Goal: Task Accomplishment & Management: Manage account settings

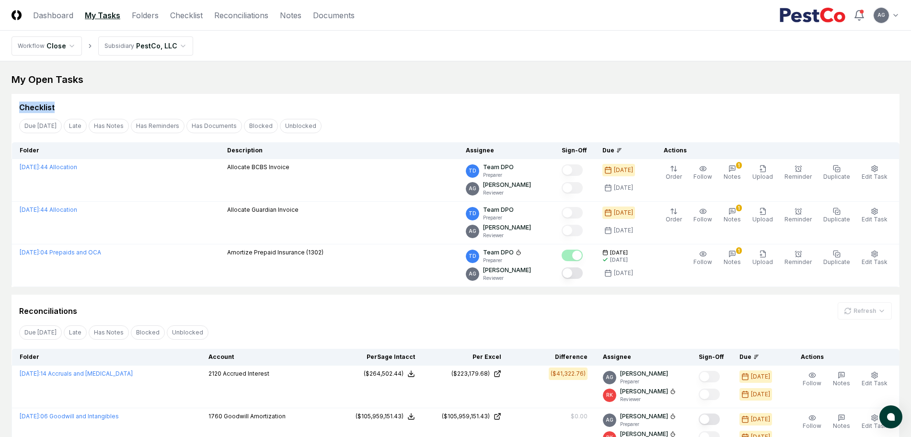
drag, startPoint x: 0, startPoint y: 0, endPoint x: 387, endPoint y: 97, distance: 398.7
click at [387, 97] on div "Checklist" at bounding box center [455, 103] width 888 height 19
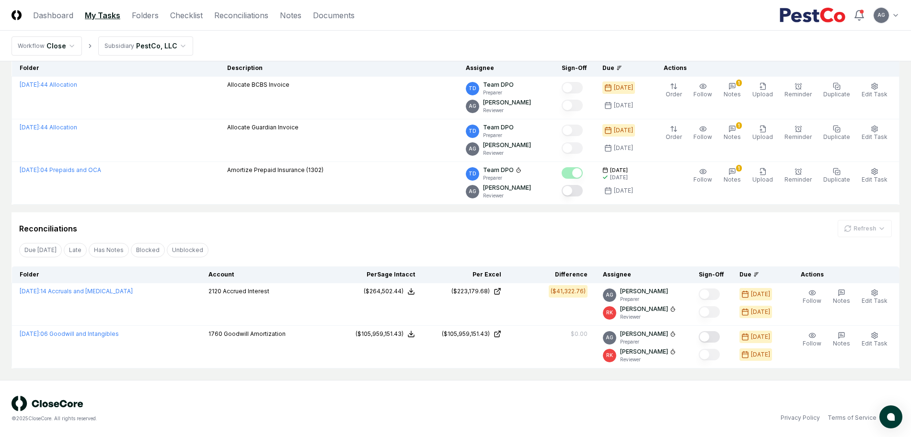
scroll to position [83, 0]
click at [357, 218] on div "Reconciliations Refresh" at bounding box center [455, 224] width 888 height 25
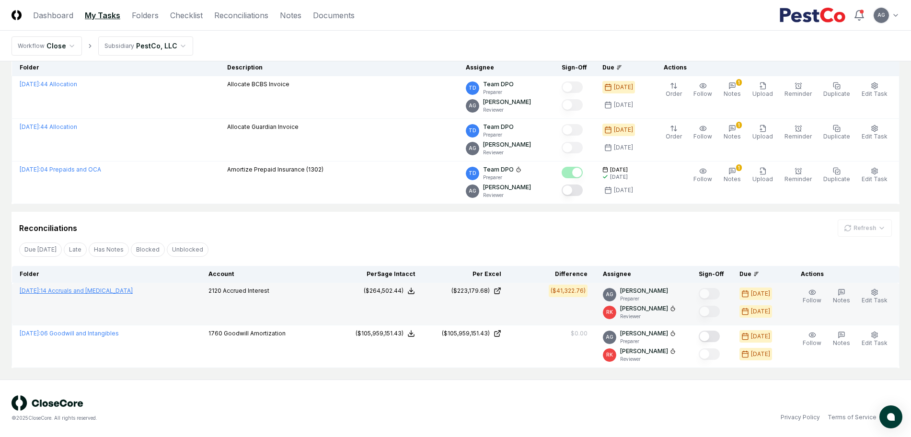
click at [83, 288] on link "August 2025 : 14 Accruals and OCL" at bounding box center [76, 290] width 113 height 7
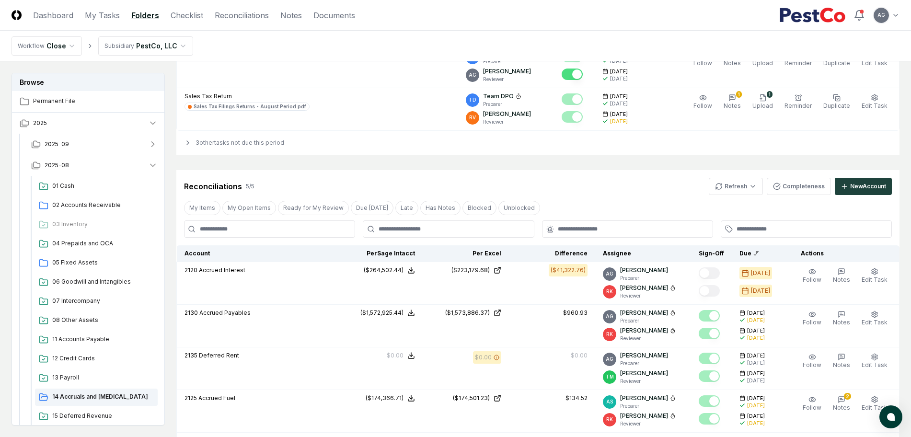
scroll to position [838, 0]
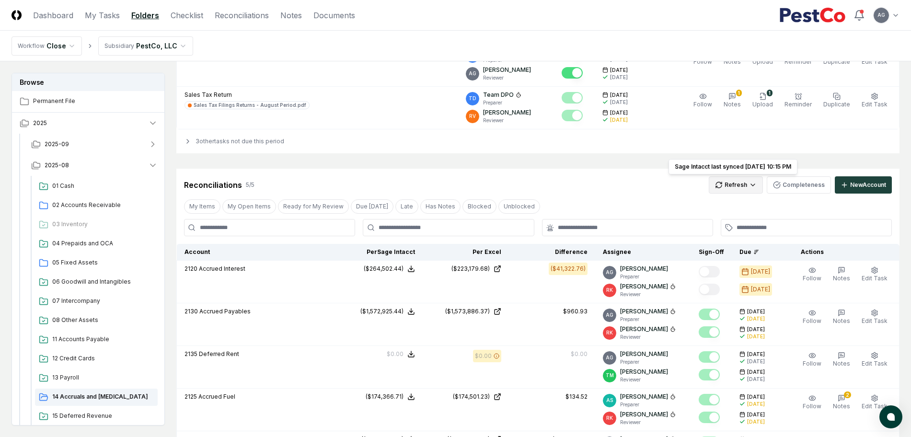
click at [741, 192] on html "CloseCore Dashboard My Tasks Folders Checklist Reconciliations Notes Documents …" at bounding box center [455, 138] width 911 height 1952
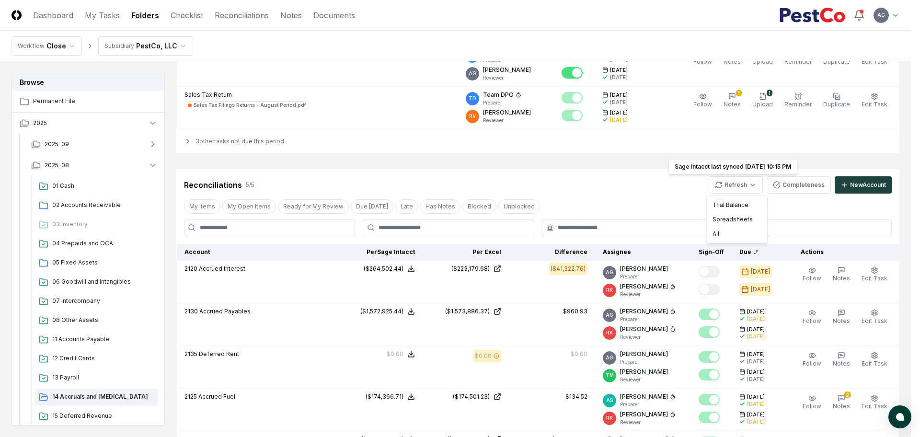
click at [822, 207] on html "CloseCore Dashboard My Tasks Folders Checklist Reconciliations Notes Documents …" at bounding box center [460, 138] width 920 height 1952
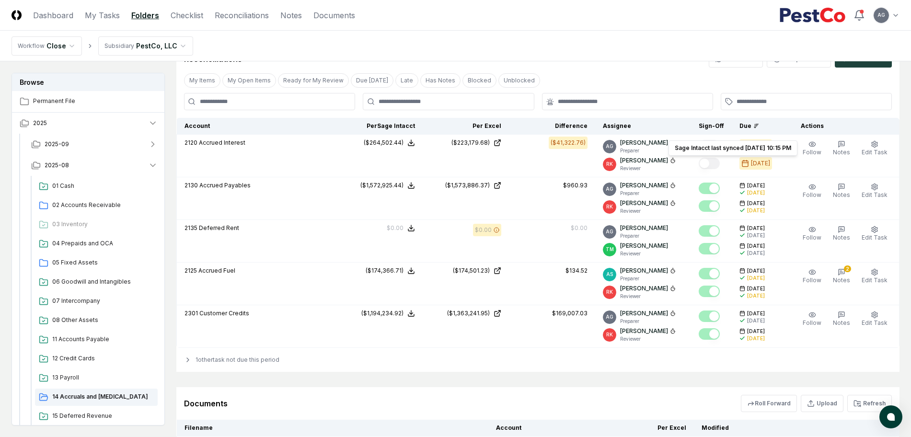
scroll to position [1138, 0]
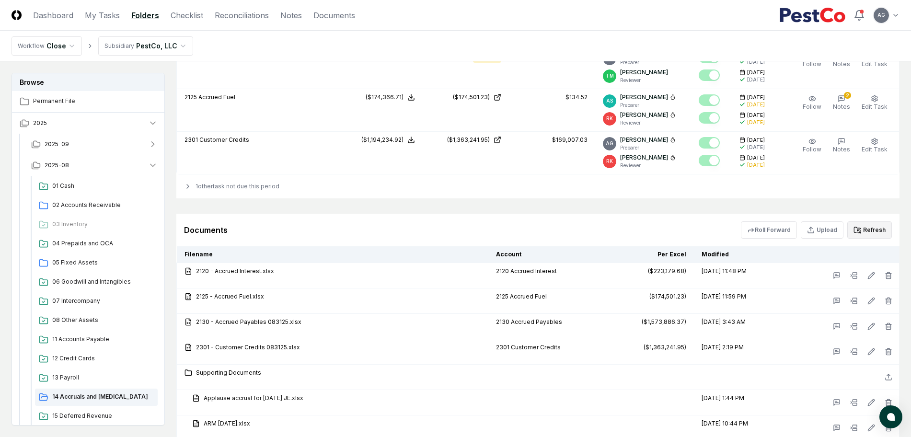
click at [886, 231] on button "Refresh" at bounding box center [869, 229] width 45 height 17
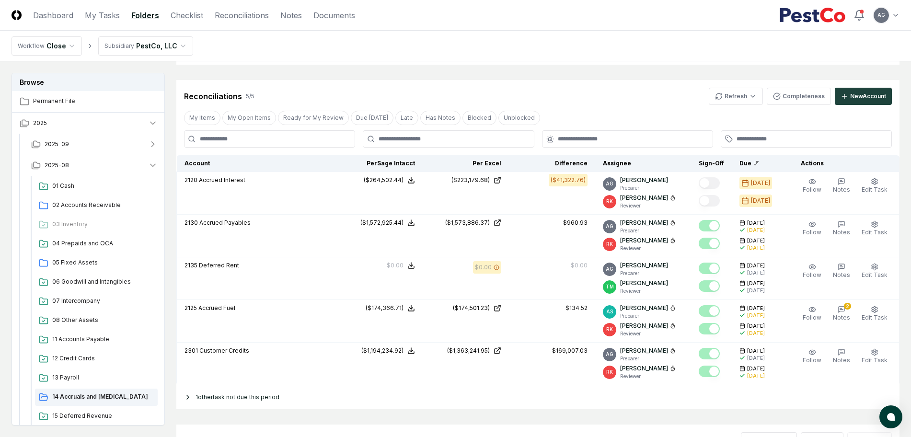
scroll to position [898, 0]
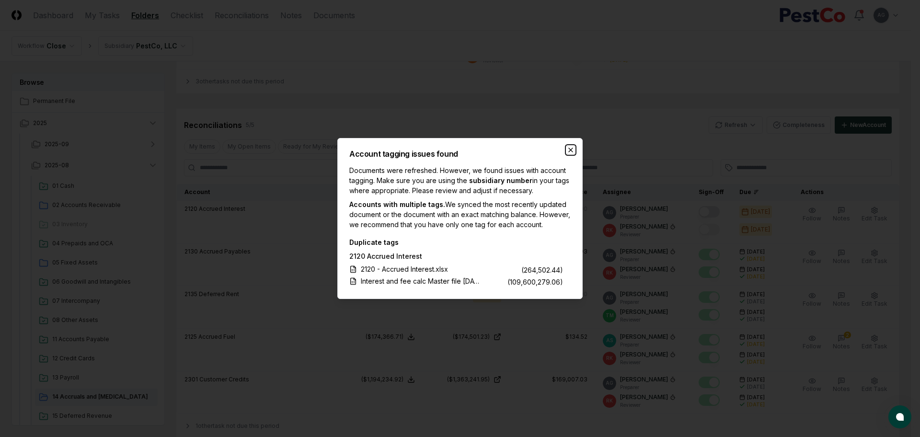
click at [570, 148] on icon "button" at bounding box center [571, 150] width 4 height 4
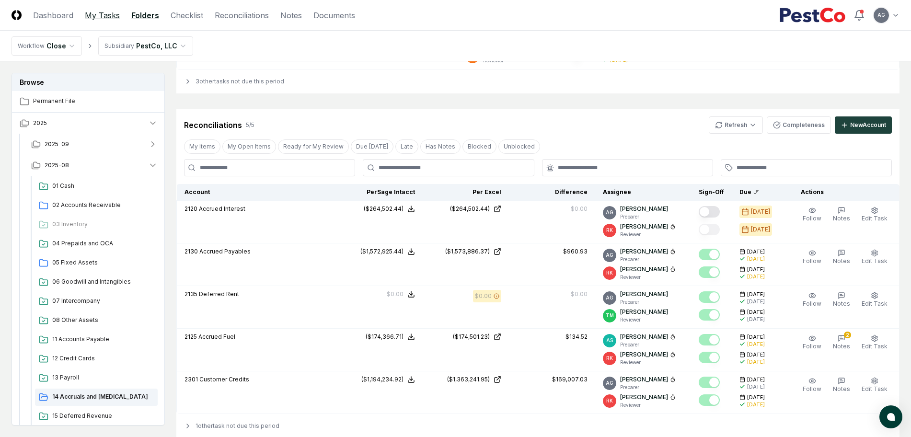
click at [103, 12] on link "My Tasks" at bounding box center [102, 15] width 35 height 11
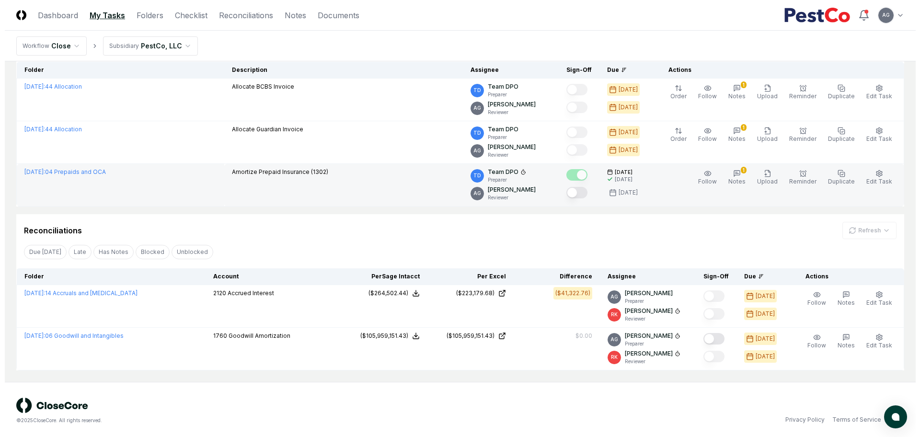
scroll to position [83, 0]
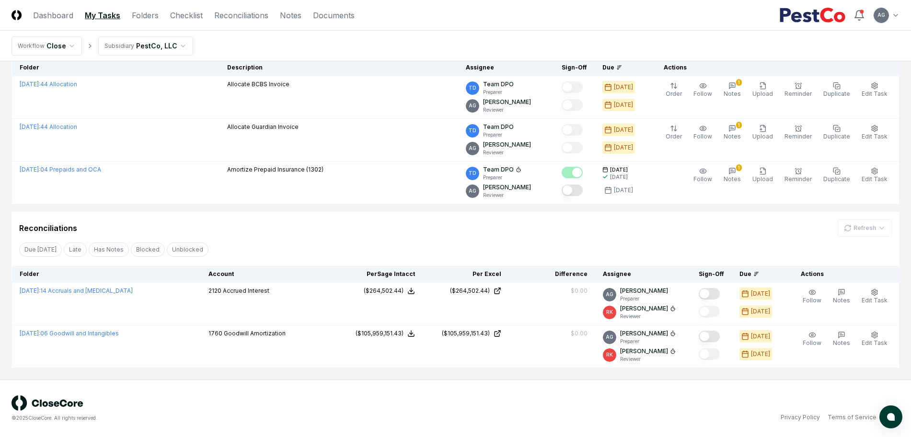
click at [522, 233] on div "Reconciliations Refresh" at bounding box center [455, 227] width 872 height 17
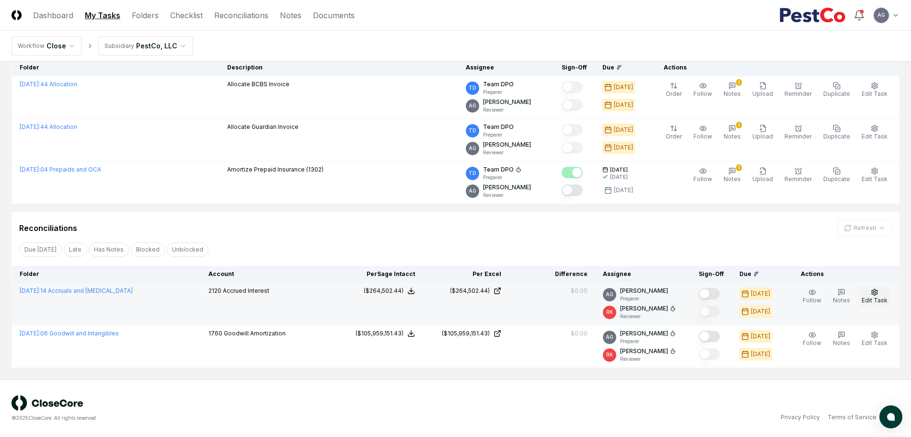
click at [875, 289] on icon "button" at bounding box center [874, 292] width 8 height 8
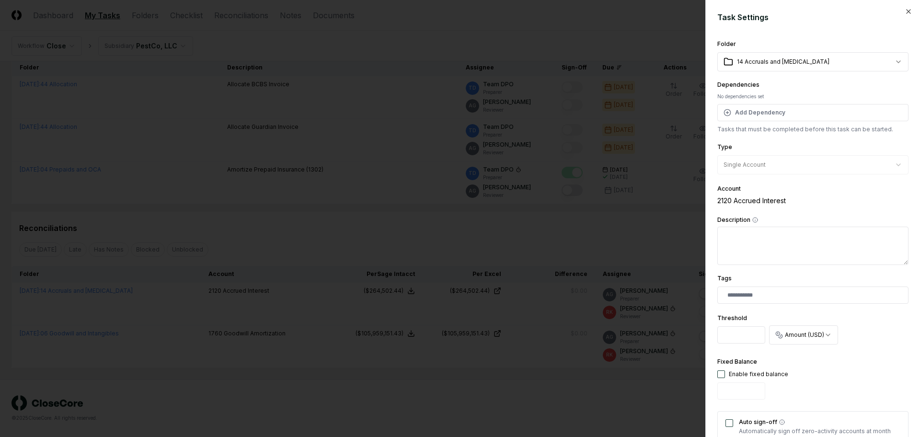
drag, startPoint x: 731, startPoint y: 340, endPoint x: 725, endPoint y: 340, distance: 6.2
click at [725, 340] on input "*" at bounding box center [741, 334] width 48 height 17
drag, startPoint x: 728, startPoint y: 335, endPoint x: 716, endPoint y: 335, distance: 12.5
click at [716, 335] on div "**********" at bounding box center [812, 218] width 215 height 437
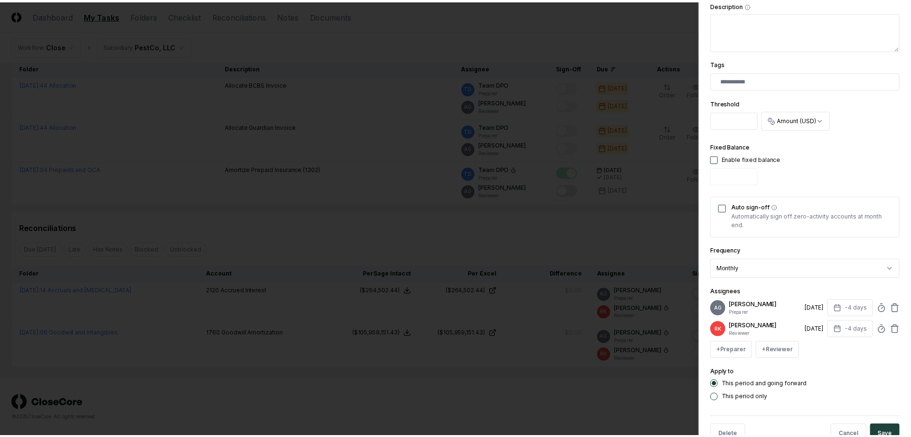
scroll to position [249, 0]
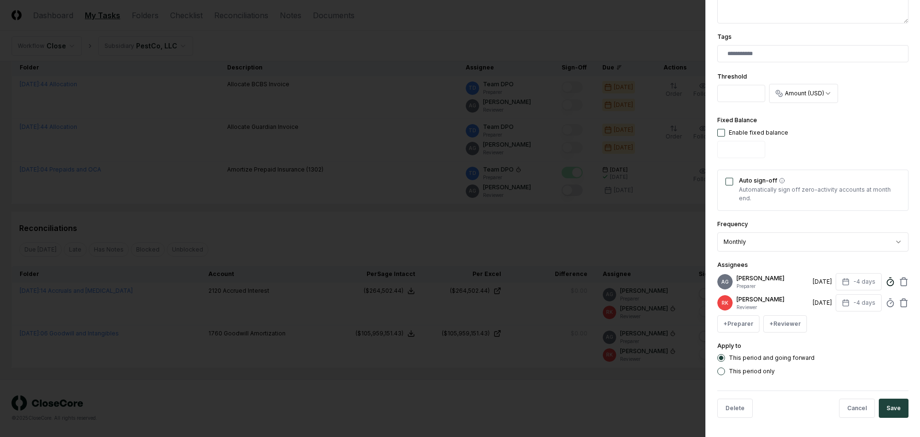
type input "*"
click at [885, 283] on icon at bounding box center [890, 282] width 10 height 10
type input "******"
click at [845, 364] on div "This period and going forward This period only" at bounding box center [812, 364] width 191 height 21
click at [880, 408] on button "Save" at bounding box center [894, 408] width 30 height 19
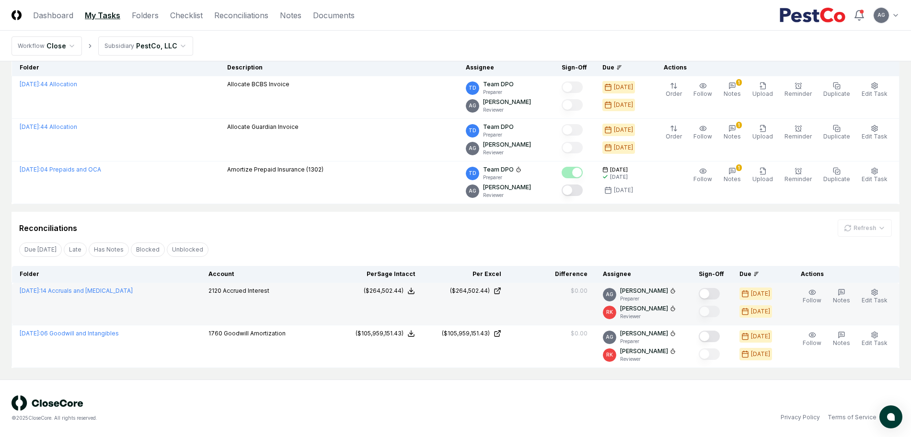
click at [718, 297] on button "Mark complete" at bounding box center [708, 293] width 21 height 11
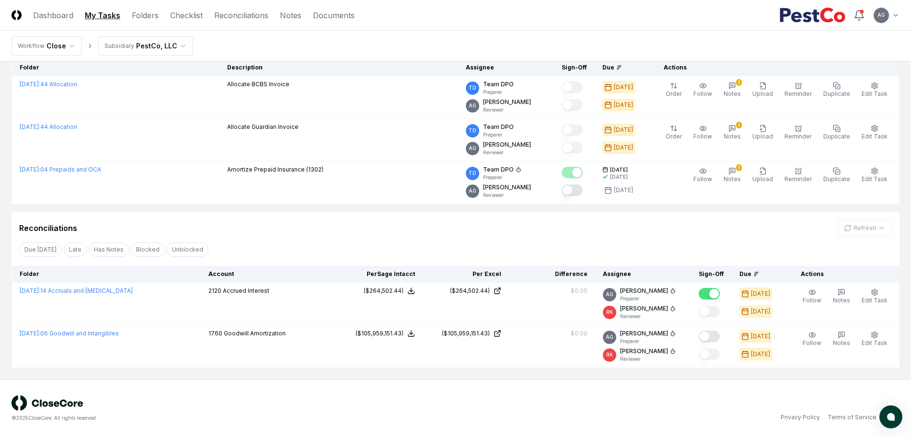
click at [292, 236] on div "Reconciliations Refresh" at bounding box center [455, 227] width 872 height 17
click at [349, 409] on div "© 2025 CloseCore. All rights reserved." at bounding box center [233, 408] width 444 height 26
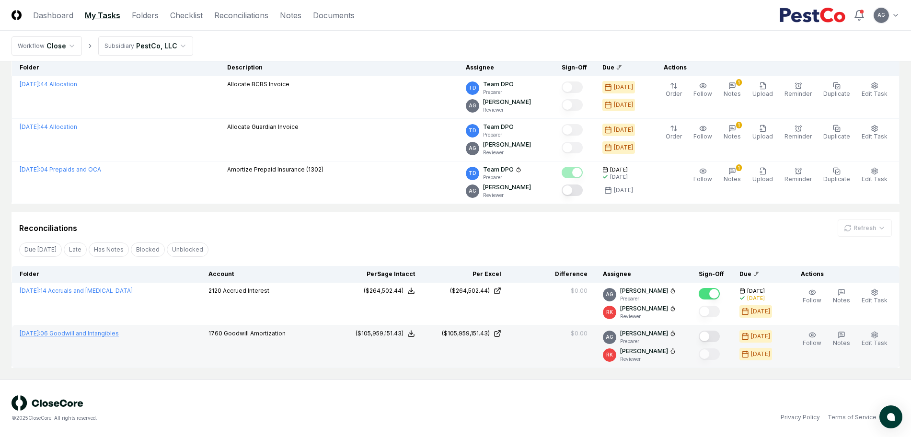
click at [119, 335] on link "September 2025 : 06 Goodwill and Intangibles" at bounding box center [69, 333] width 99 height 7
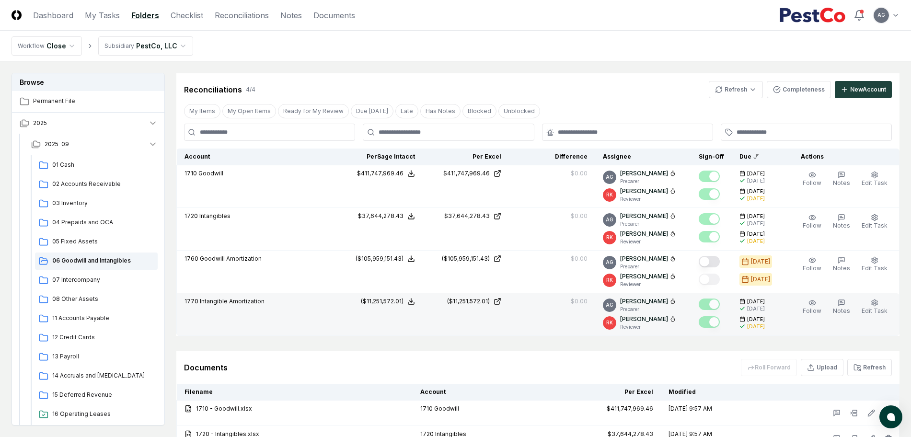
scroll to position [299, 0]
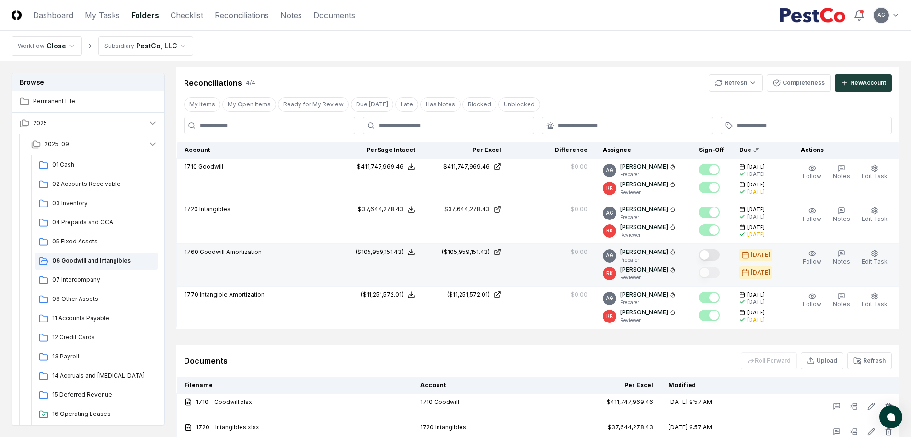
click at [720, 260] on button "Mark complete" at bounding box center [708, 254] width 21 height 11
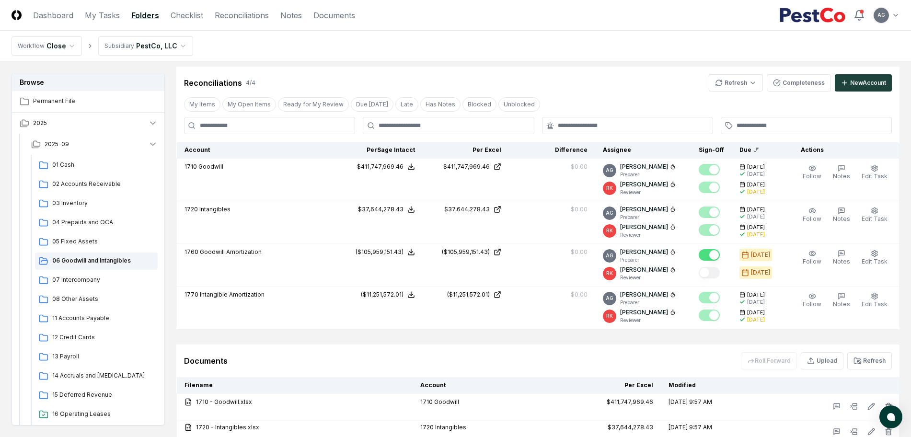
click at [539, 344] on div "Documents Roll Forward Upload Refresh" at bounding box center [537, 360] width 723 height 33
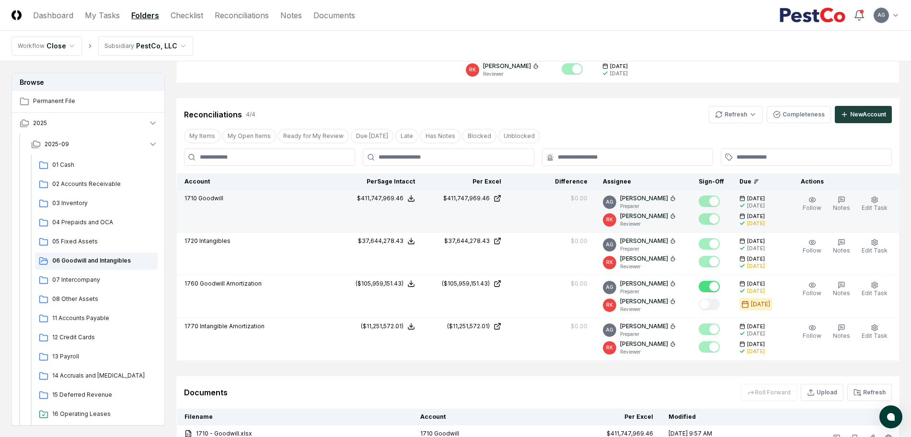
scroll to position [187, 0]
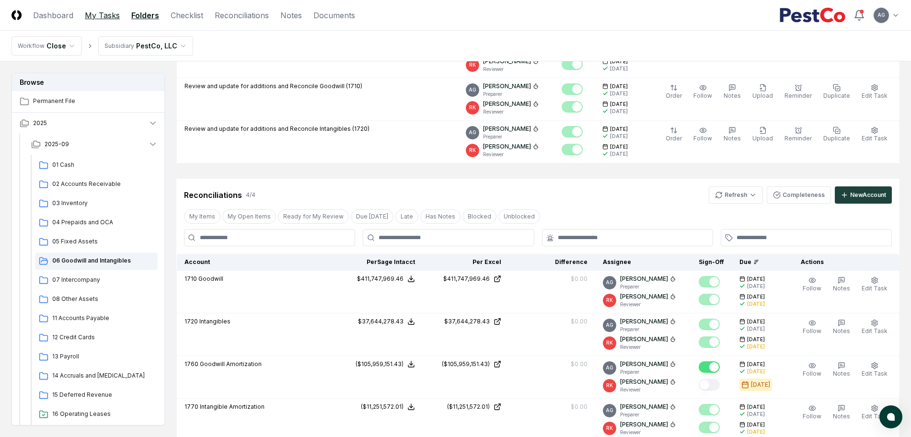
click at [99, 17] on link "My Tasks" at bounding box center [102, 15] width 35 height 11
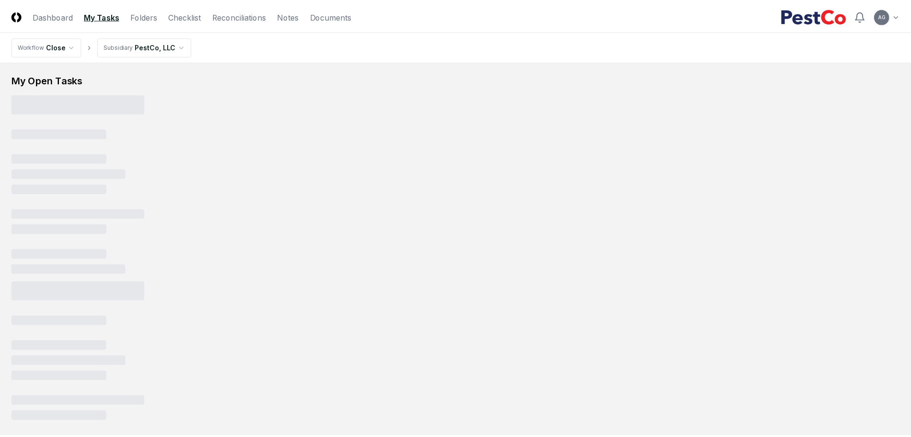
scroll to position [83, 0]
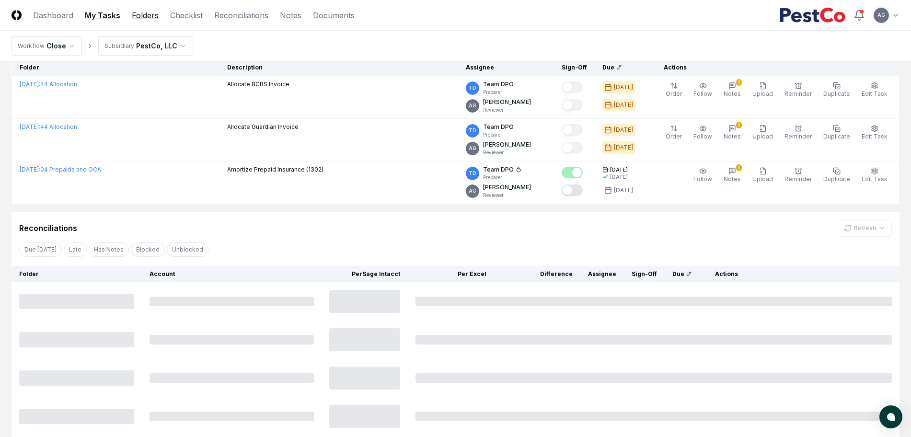
click at [150, 16] on link "Folders" at bounding box center [145, 15] width 27 height 11
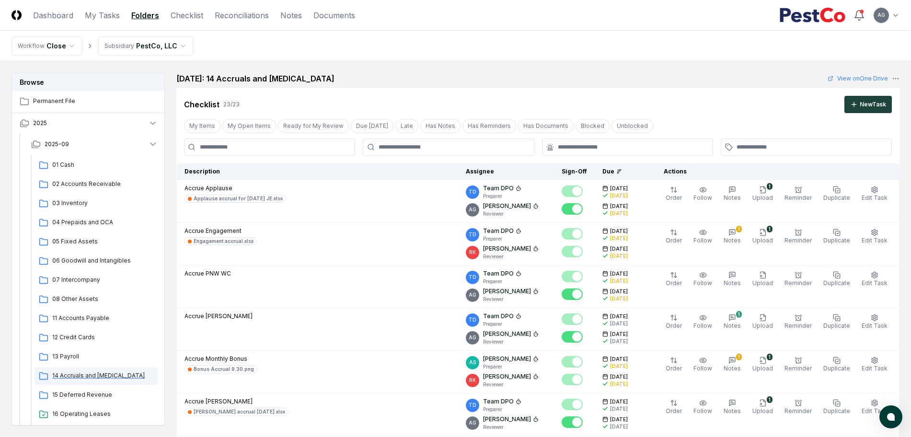
click at [84, 375] on span "14 Accruals and OCL" at bounding box center [103, 375] width 102 height 9
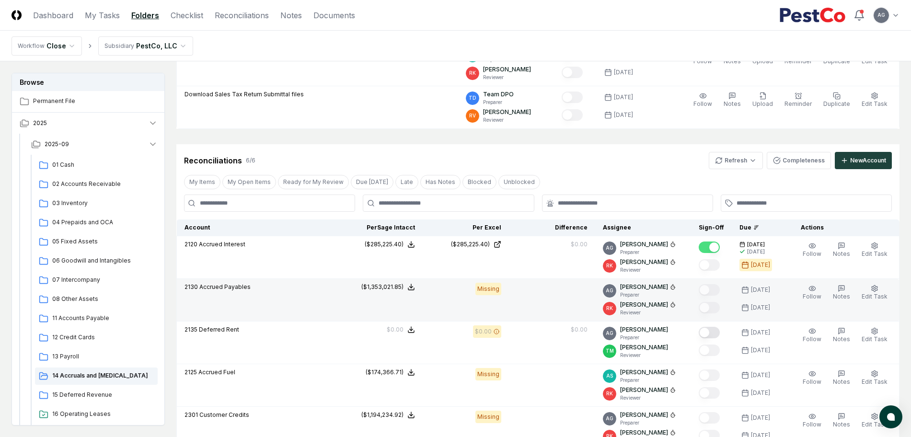
scroll to position [1138, 0]
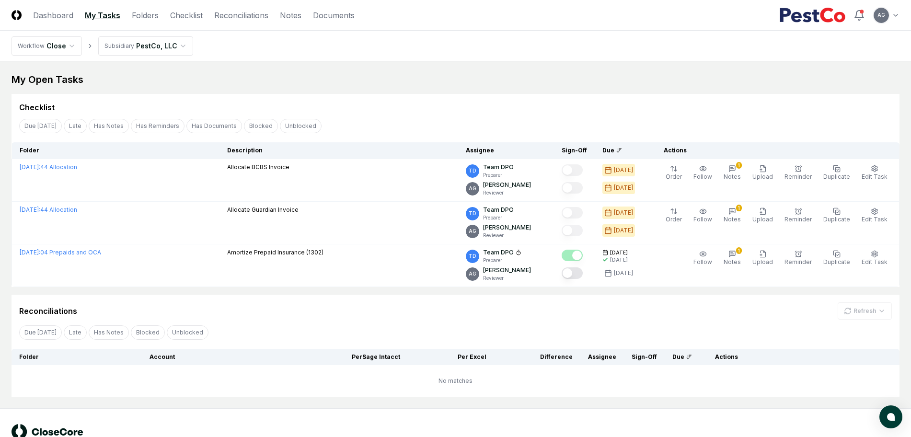
click at [329, 76] on div "My Open Tasks" at bounding box center [455, 79] width 888 height 13
click at [424, 74] on div "My Open Tasks" at bounding box center [455, 79] width 888 height 13
